Goal: Task Accomplishment & Management: Use online tool/utility

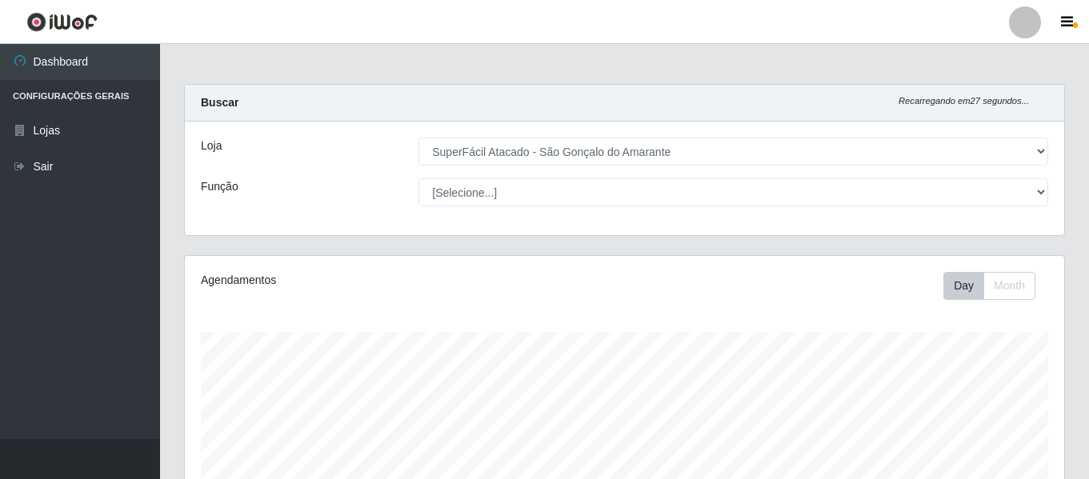
select select "408"
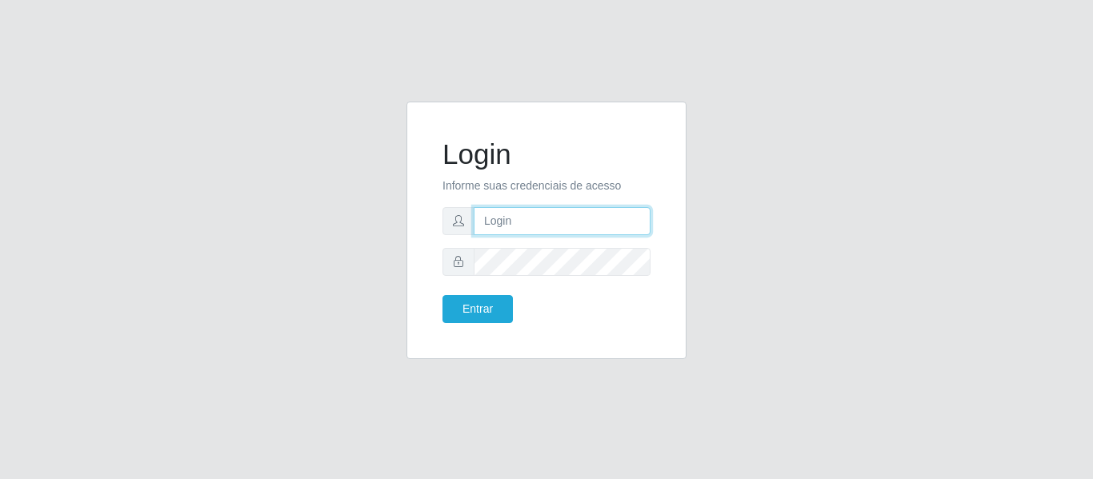
click at [578, 226] on input "text" at bounding box center [562, 221] width 177 height 28
type input "tianaazevedosilva@gmail.com"
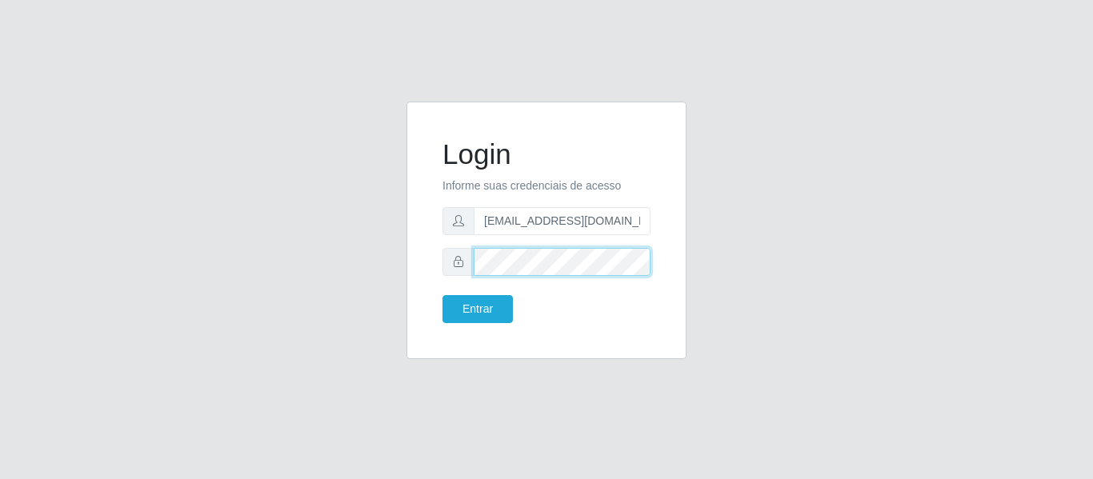
click at [442, 295] on button "Entrar" at bounding box center [477, 309] width 70 height 28
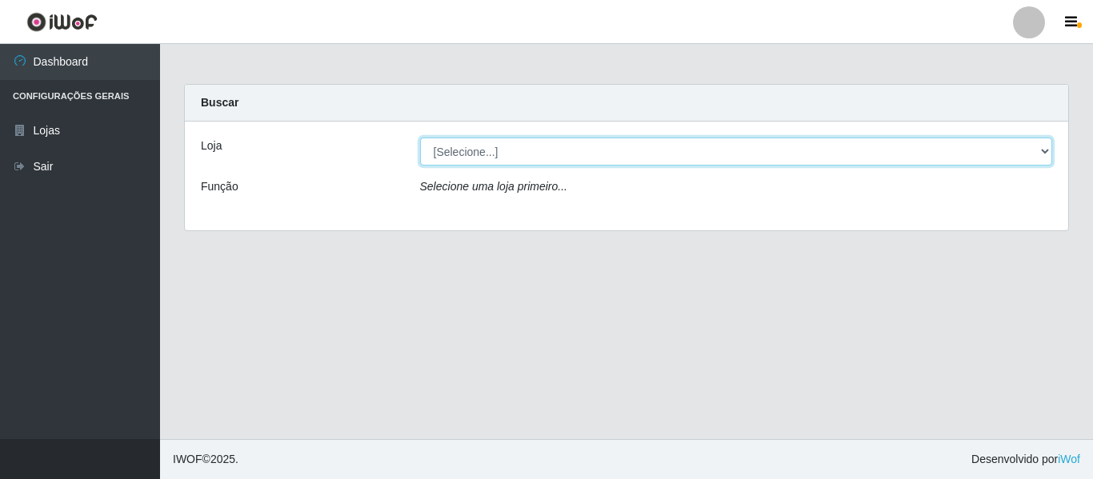
click at [694, 149] on select "[Selecione...] SuperFácil Atacado - São Gonçalo do Amarante" at bounding box center [736, 152] width 633 height 28
select select "408"
click at [420, 138] on select "[Selecione...] SuperFácil Atacado - São Gonçalo do Amarante" at bounding box center [736, 152] width 633 height 28
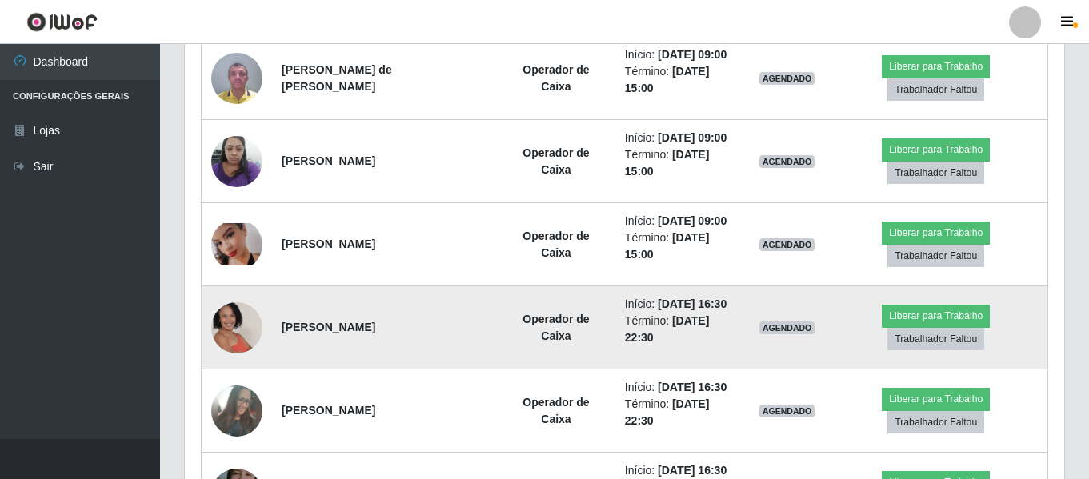
scroll to position [720, 0]
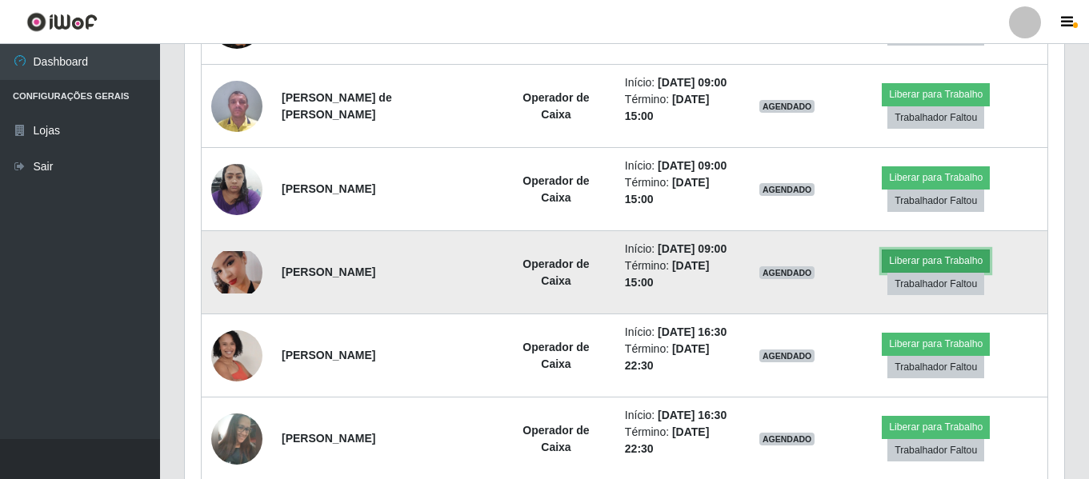
click at [922, 257] on button "Liberar para Trabalho" at bounding box center [936, 261] width 108 height 22
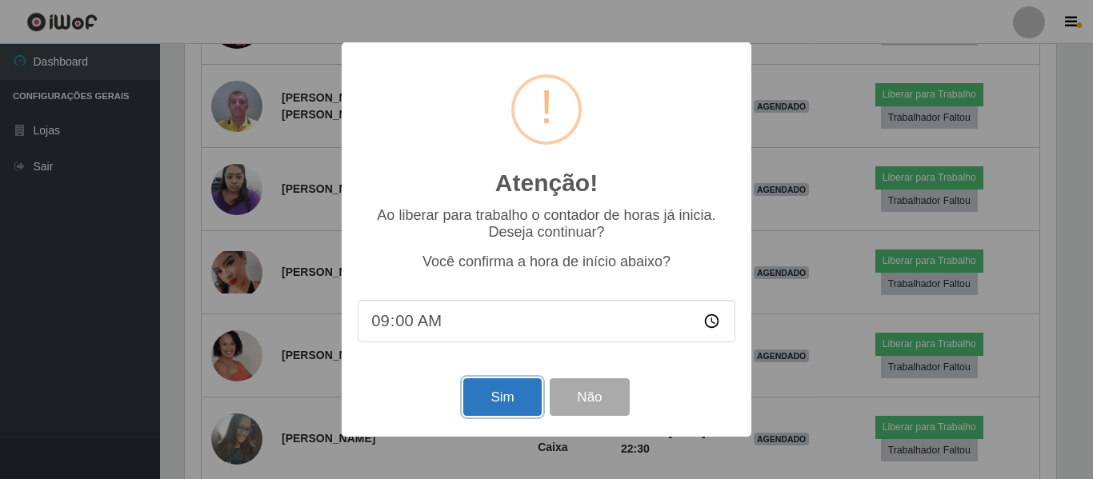
click at [500, 406] on button "Sim" at bounding box center [502, 397] width 78 height 38
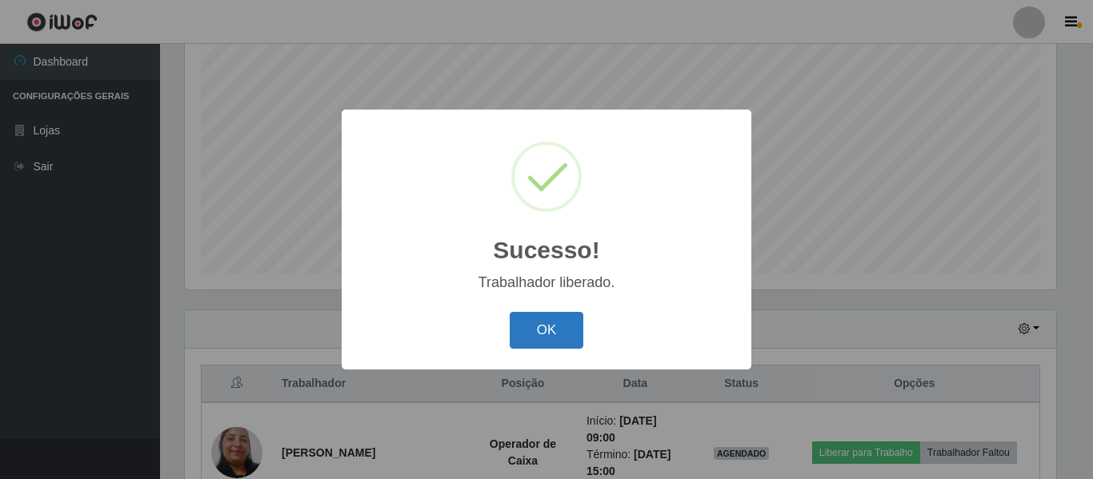
click at [533, 333] on button "OK" at bounding box center [547, 331] width 74 height 38
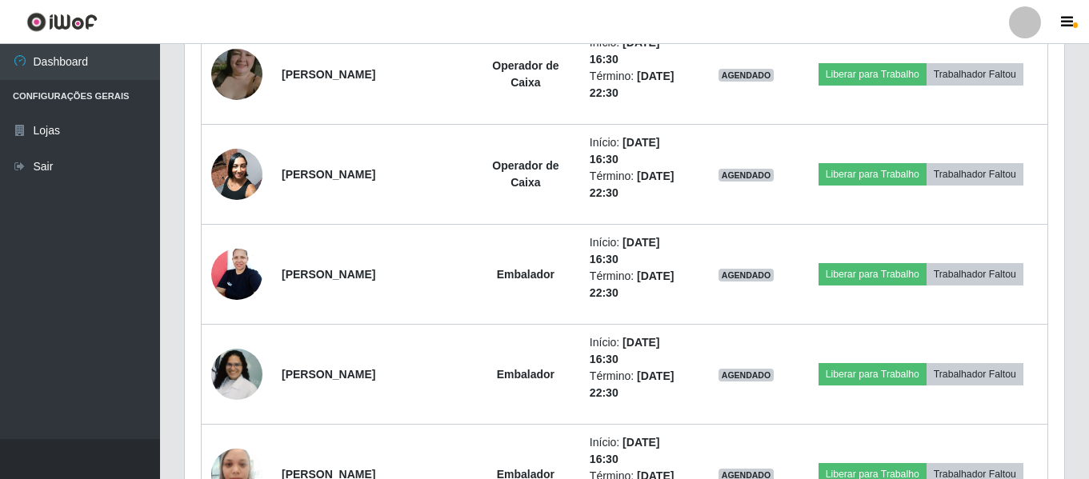
scroll to position [1338, 0]
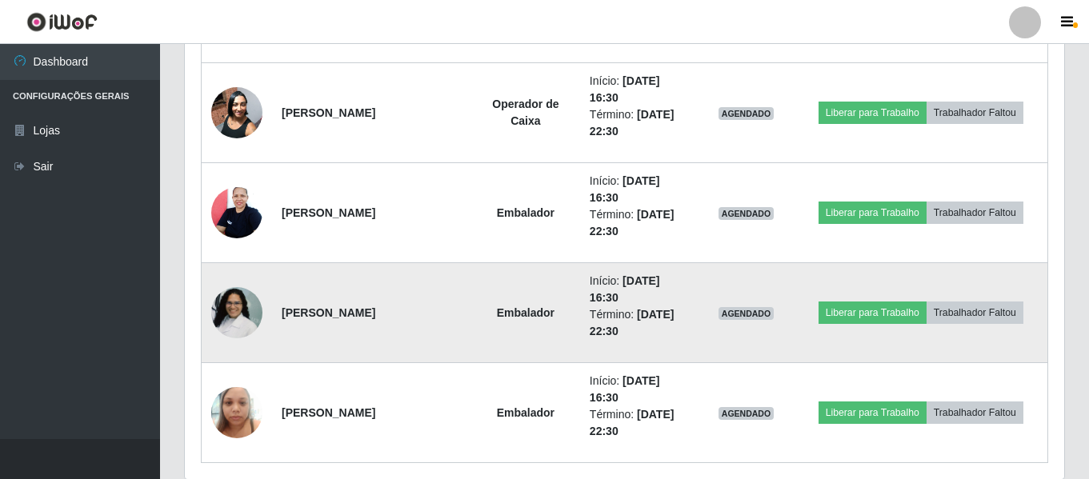
click at [244, 320] on img at bounding box center [236, 313] width 51 height 102
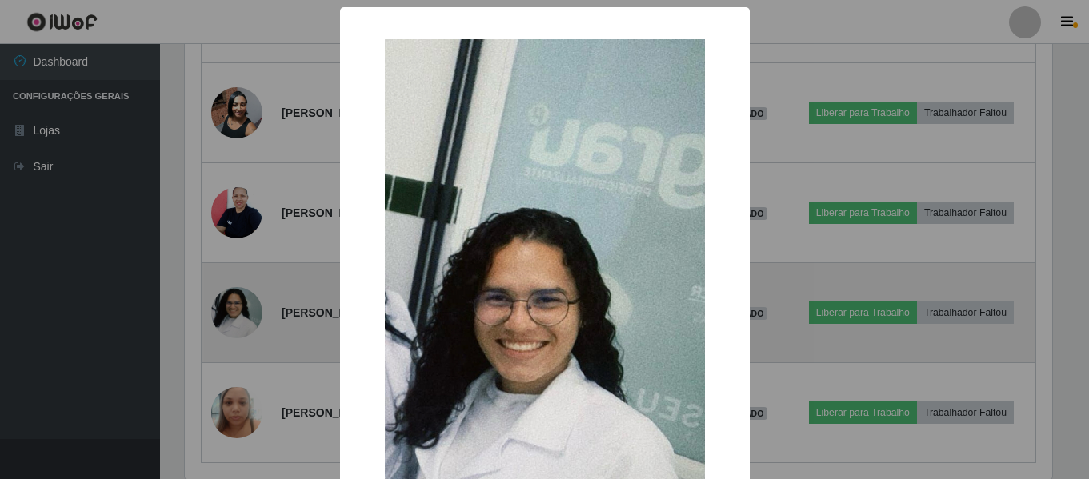
scroll to position [332, 871]
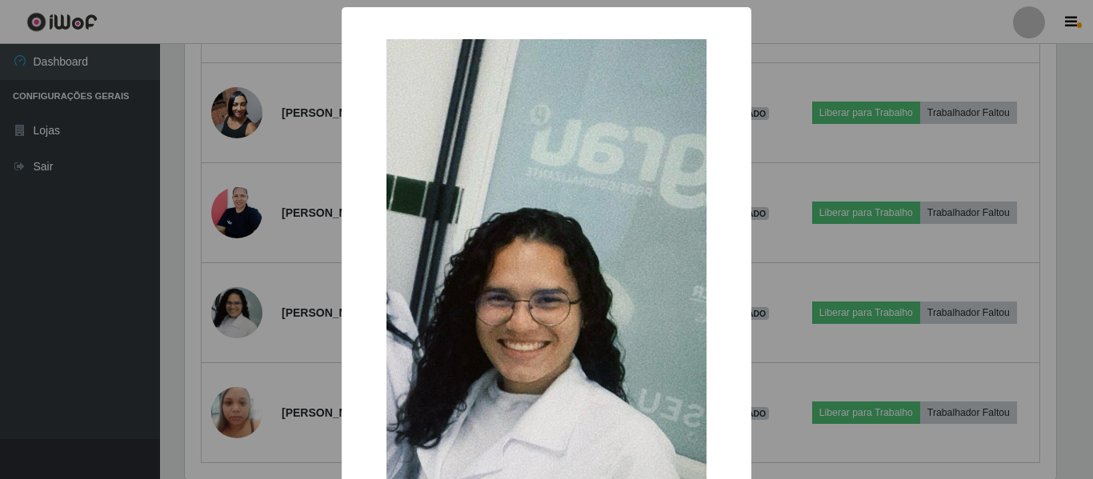
click at [236, 309] on div "× OK Cancel" at bounding box center [546, 239] width 1093 height 479
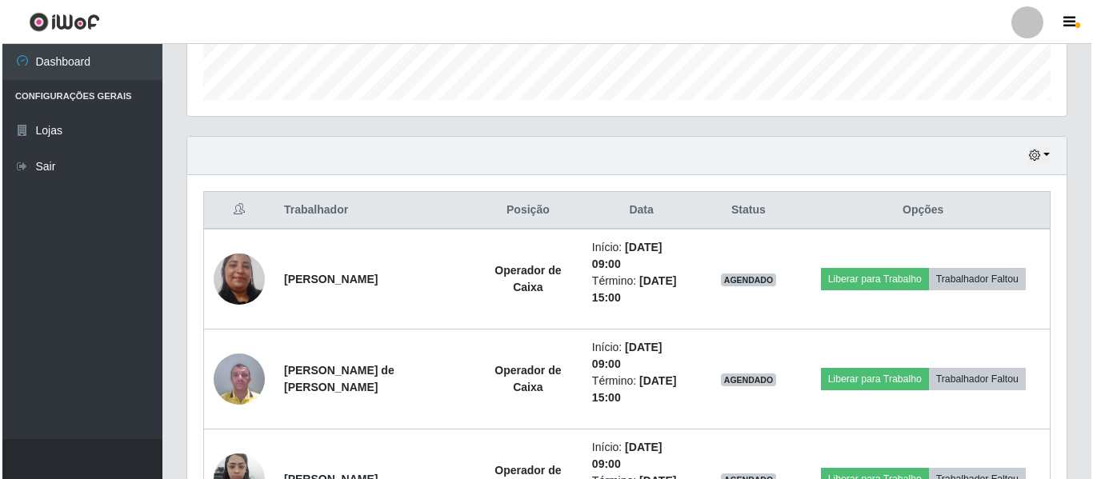
scroll to position [458, 0]
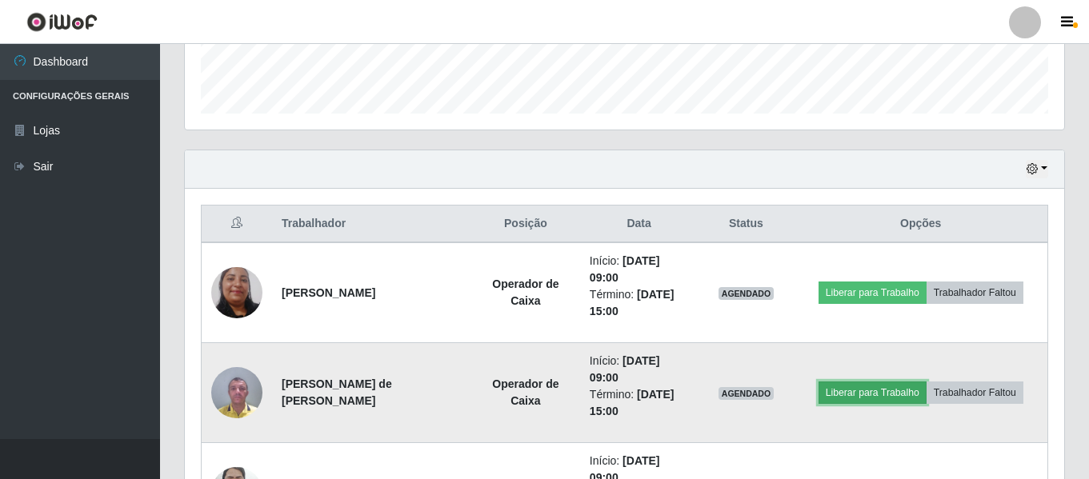
click at [887, 393] on button "Liberar para Trabalho" at bounding box center [872, 393] width 108 height 22
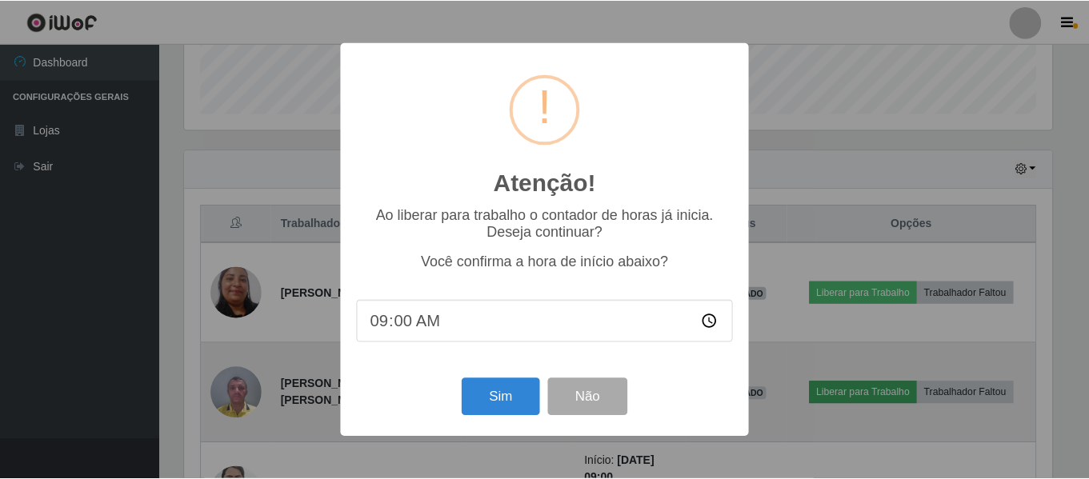
scroll to position [332, 871]
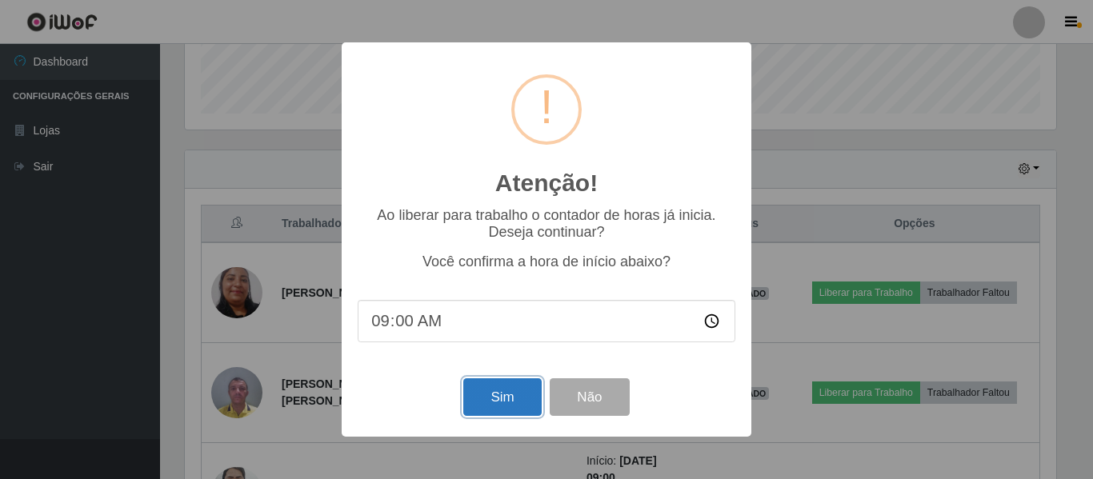
click at [504, 396] on button "Sim" at bounding box center [502, 397] width 78 height 38
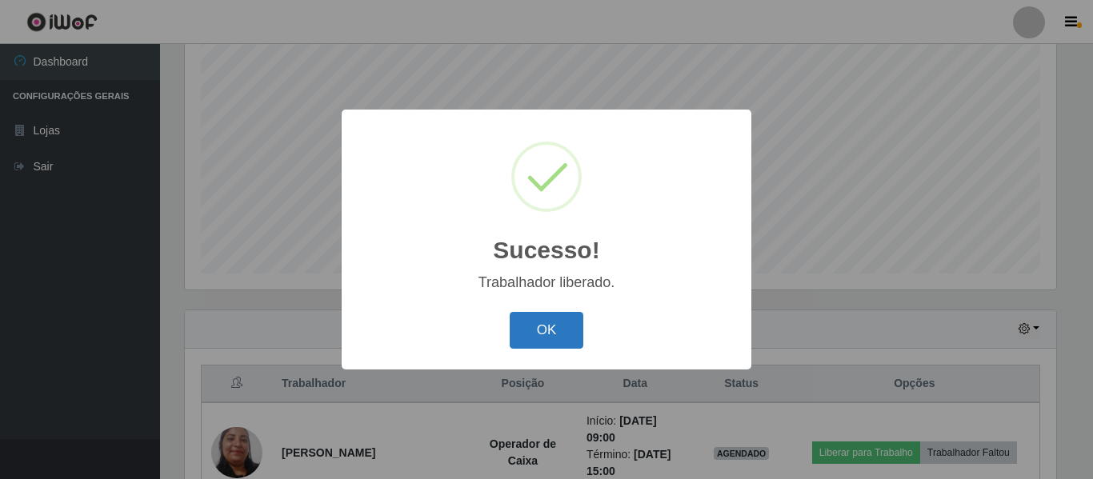
click at [524, 334] on button "OK" at bounding box center [547, 331] width 74 height 38
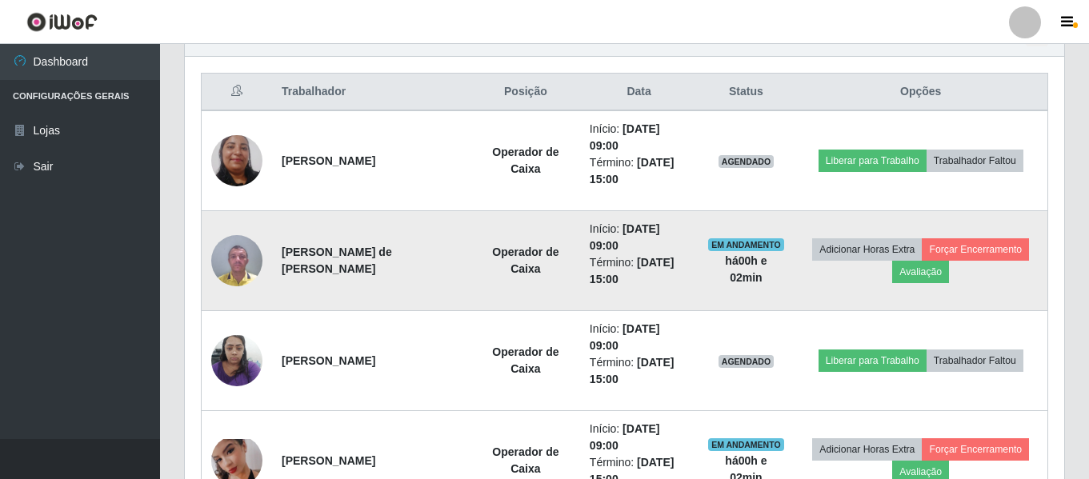
scroll to position [0, 0]
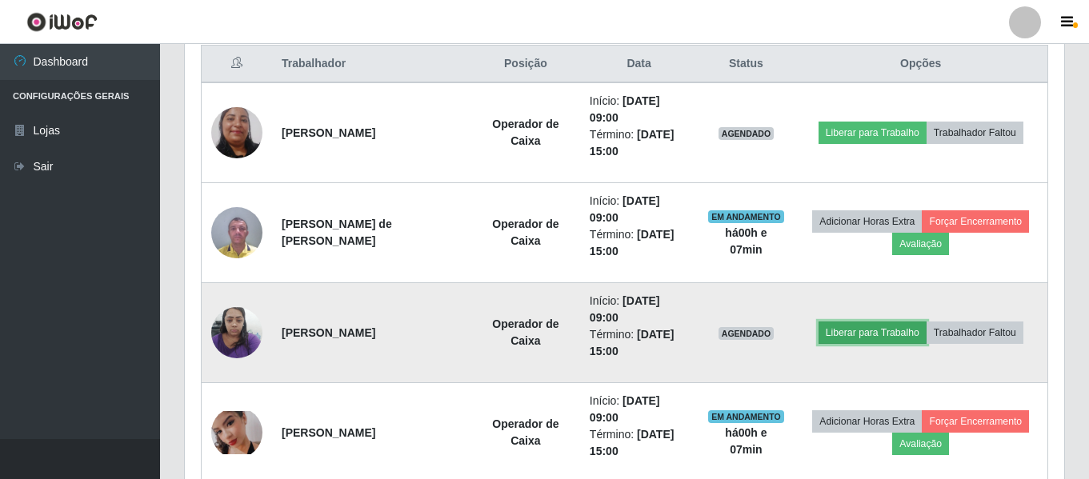
click at [857, 330] on button "Liberar para Trabalho" at bounding box center [872, 333] width 108 height 22
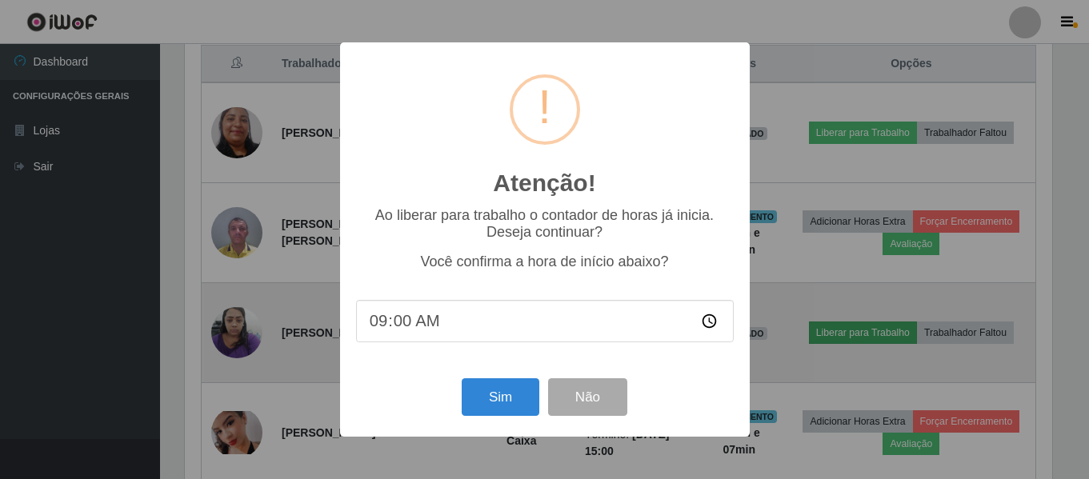
scroll to position [332, 871]
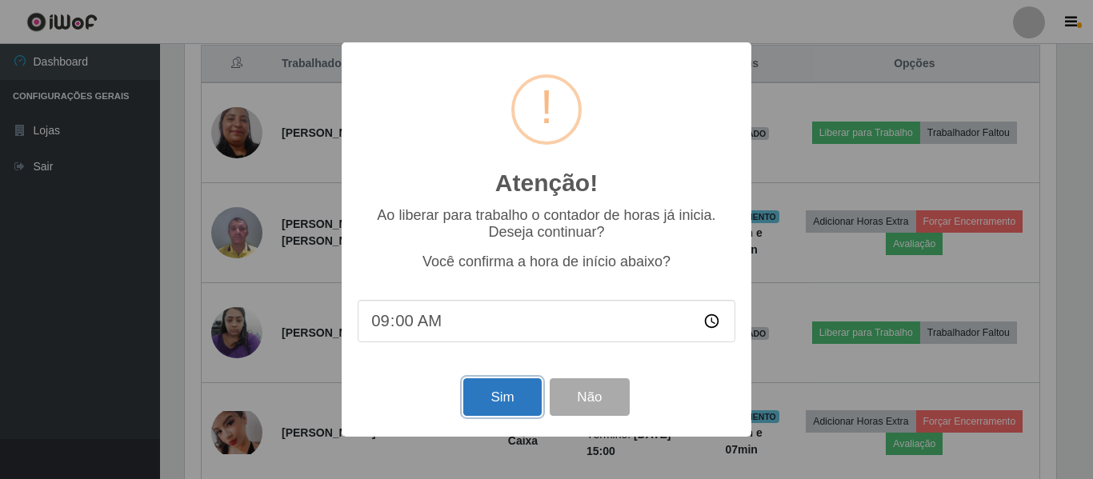
click at [494, 398] on button "Sim" at bounding box center [502, 397] width 78 height 38
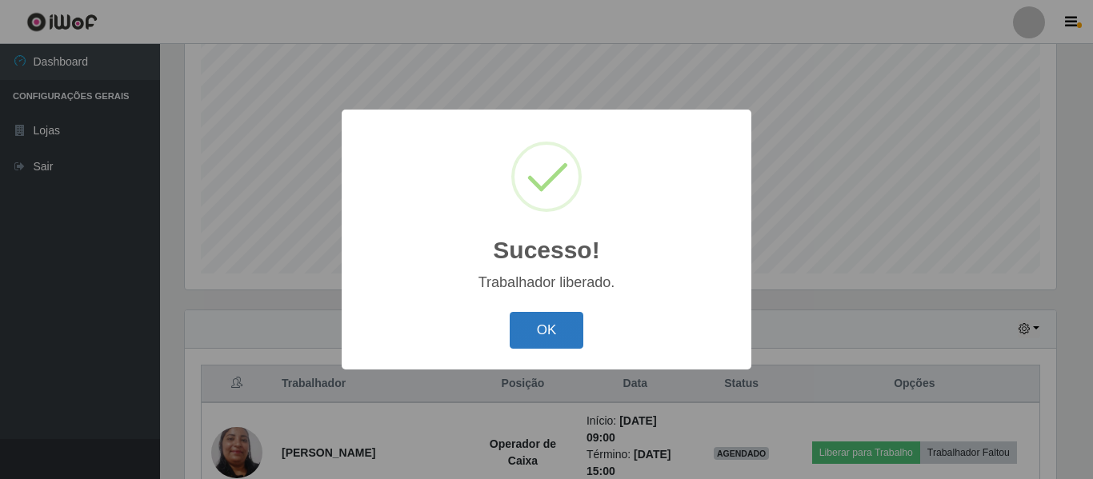
click at [537, 334] on button "OK" at bounding box center [547, 331] width 74 height 38
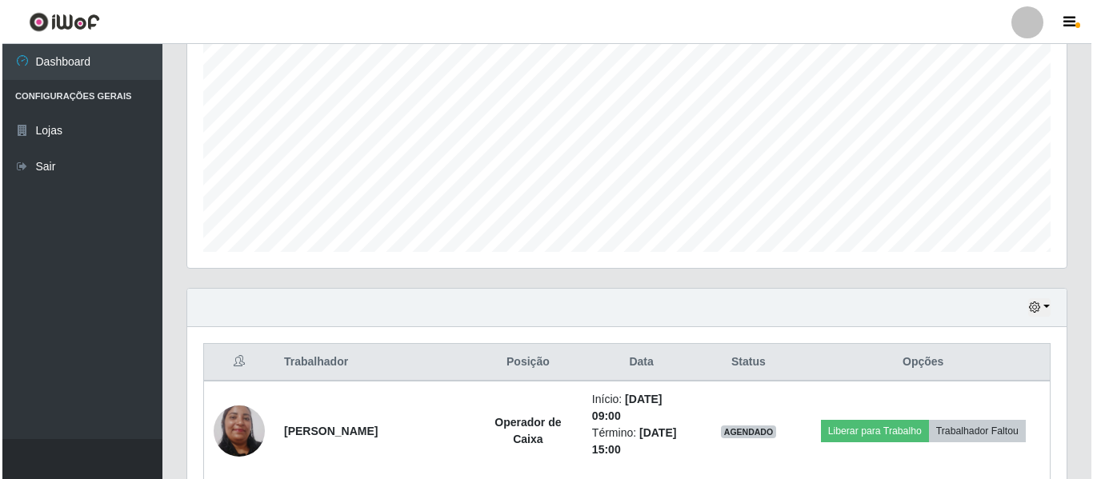
scroll to position [323, 0]
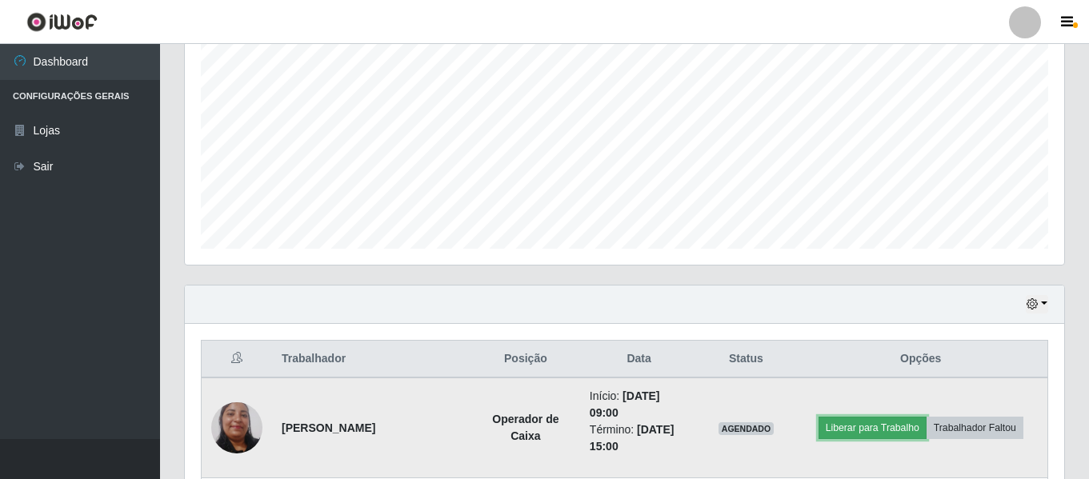
click at [870, 432] on button "Liberar para Trabalho" at bounding box center [872, 428] width 108 height 22
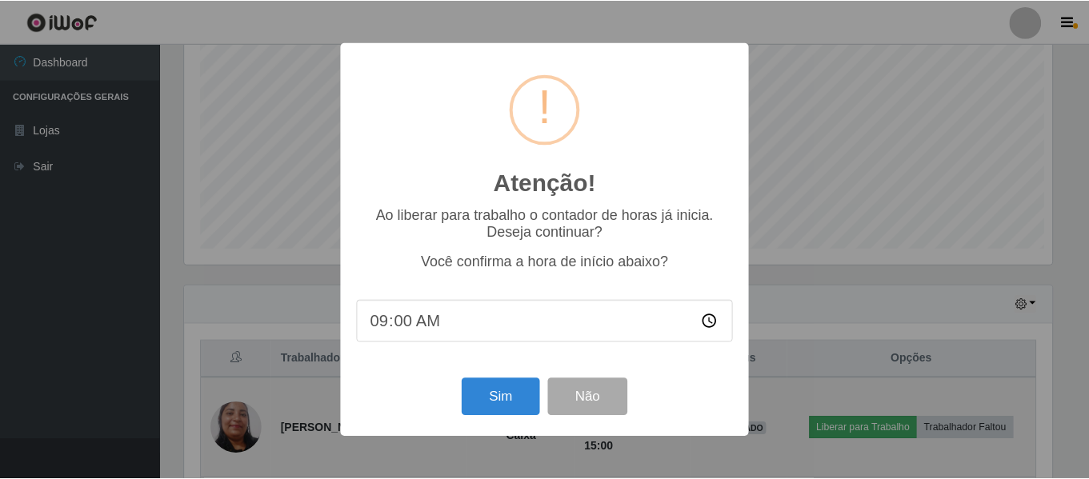
scroll to position [332, 871]
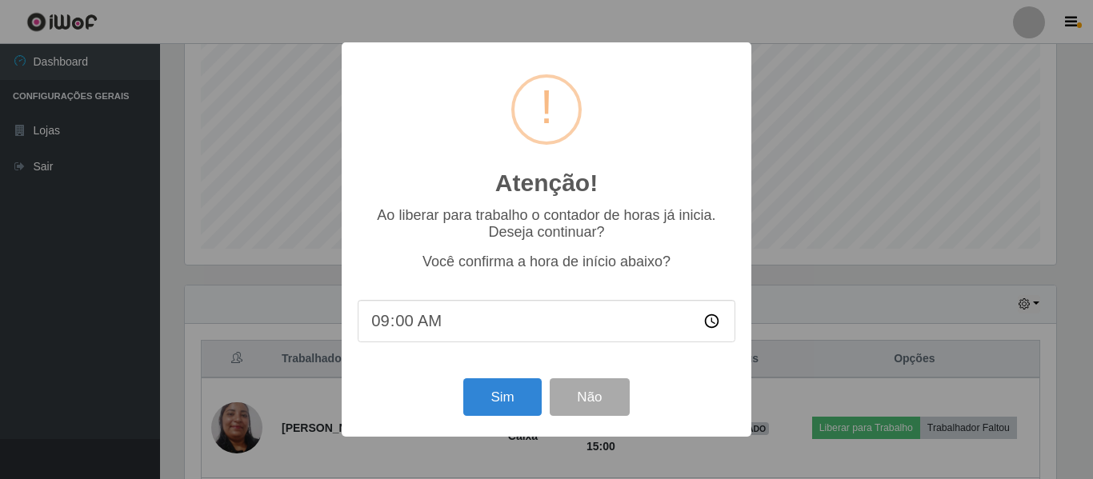
click at [427, 322] on input "09:00" at bounding box center [547, 321] width 378 height 42
click at [405, 323] on input "09:00" at bounding box center [547, 321] width 378 height 42
type input "09:30"
click at [502, 398] on button "Sim" at bounding box center [502, 397] width 78 height 38
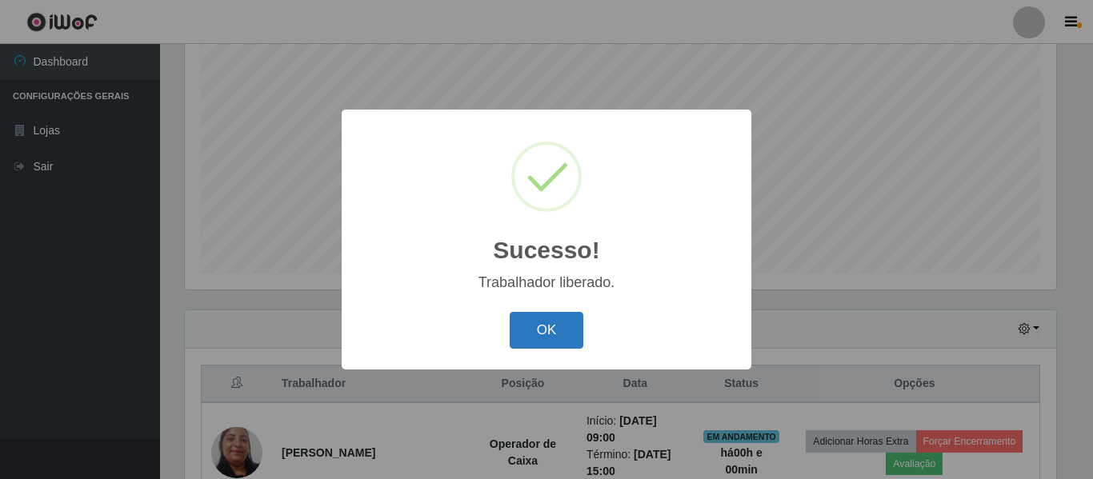
click at [539, 336] on button "OK" at bounding box center [547, 331] width 74 height 38
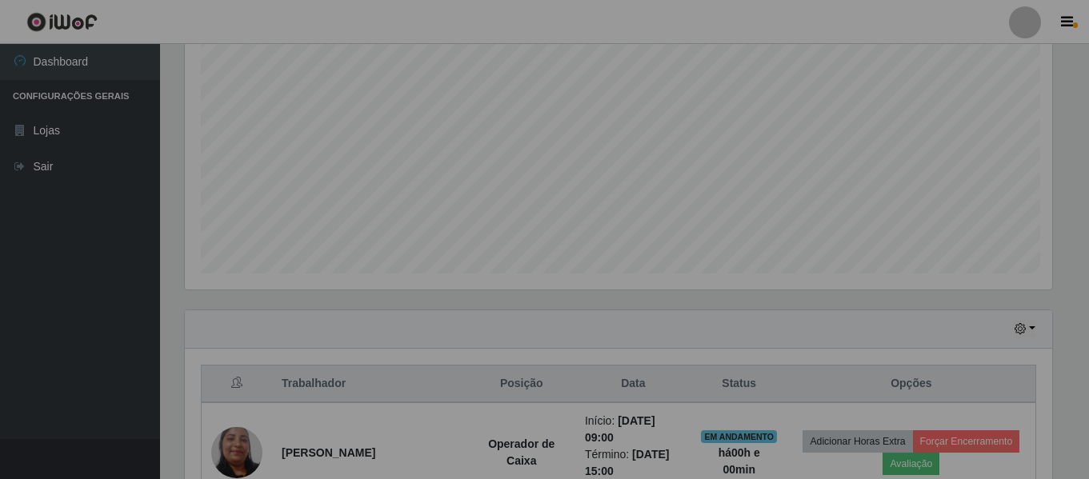
scroll to position [332, 879]
